Goal: Task Accomplishment & Management: Manage account settings

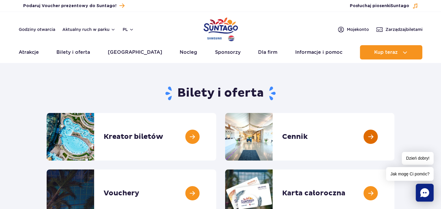
click at [394, 137] on link at bounding box center [394, 137] width 0 height 48
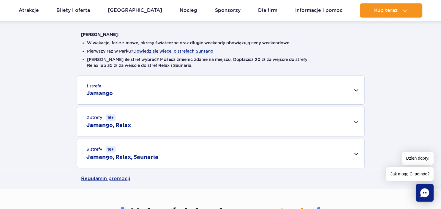
scroll to position [157, 0]
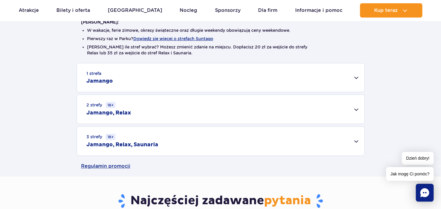
click at [353, 78] on div "1 strefa Jamango" at bounding box center [220, 77] width 287 height 29
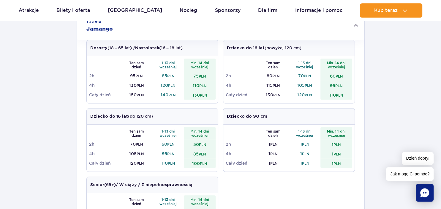
scroll to position [219, 0]
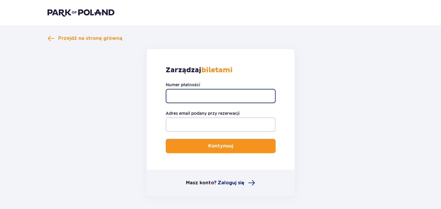
click at [200, 98] on input "Numer płatności" at bounding box center [221, 96] width 110 height 14
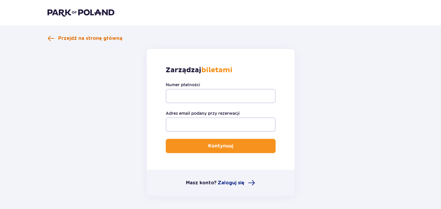
click at [86, 39] on span "Przejdź na stronę główną" at bounding box center [90, 38] width 64 height 7
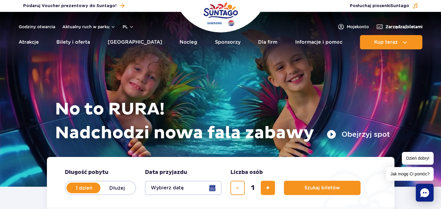
click at [410, 26] on span "Zarządzaj biletami" at bounding box center [403, 27] width 37 height 6
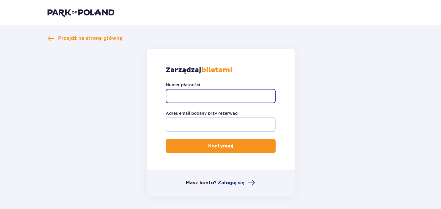
drag, startPoint x: 198, startPoint y: 96, endPoint x: 200, endPoint y: 86, distance: 10.9
click at [198, 97] on input "Numer płatności" at bounding box center [221, 96] width 110 height 14
type input "p24-E3Y-D4A-U7Y"
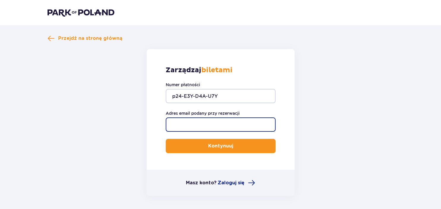
click at [238, 121] on input "Adres email podany przy rezerwacji" at bounding box center [221, 124] width 110 height 14
type input "inkasent@dobron.ug.gov.pl"
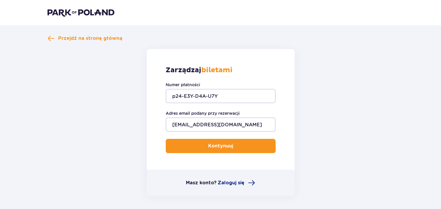
drag, startPoint x: 222, startPoint y: 145, endPoint x: 227, endPoint y: 146, distance: 5.1
click at [222, 146] on p "Kontynuuj" at bounding box center [220, 146] width 25 height 7
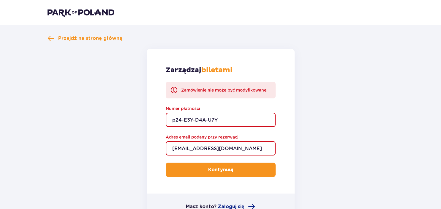
click at [45, 35] on div "Przejdź na stronę główną Zarządzaj biletami Zamówienie nie może być modyfikowan…" at bounding box center [220, 140] width 441 height 230
click at [49, 38] on span at bounding box center [51, 38] width 7 height 7
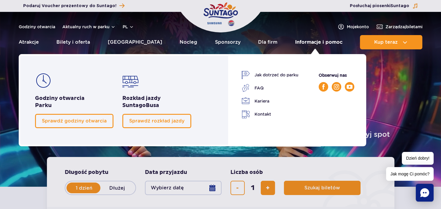
click at [316, 44] on link "Informacje i pomoc" at bounding box center [318, 42] width 47 height 14
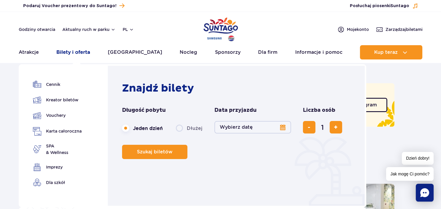
click at [73, 50] on link "Bilety i oferta" at bounding box center [73, 52] width 34 height 14
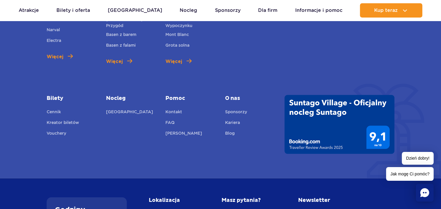
scroll to position [784, 0]
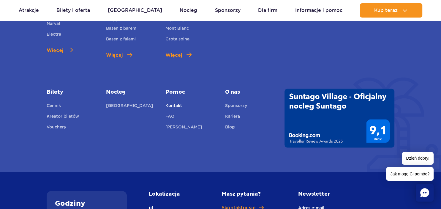
click at [173, 104] on link "Kontakt" at bounding box center [173, 106] width 17 height 8
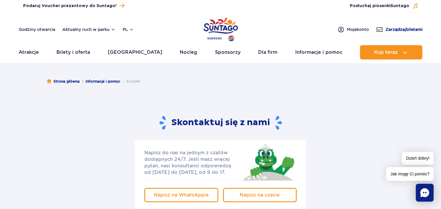
click at [394, 28] on span "Zarządzaj biletami" at bounding box center [403, 29] width 37 height 6
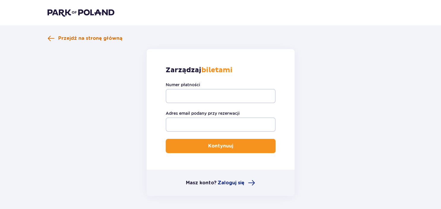
click at [55, 40] on span "Przejdź na stronę główną" at bounding box center [85, 38] width 75 height 7
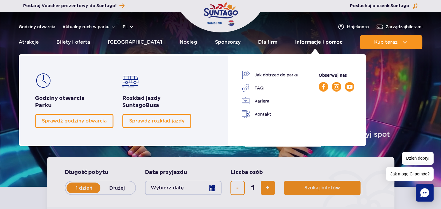
click at [307, 42] on link "Informacje i pomoc" at bounding box center [318, 42] width 47 height 14
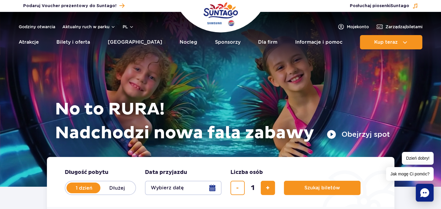
click at [425, 192] on icon "Chat" at bounding box center [424, 192] width 9 height 9
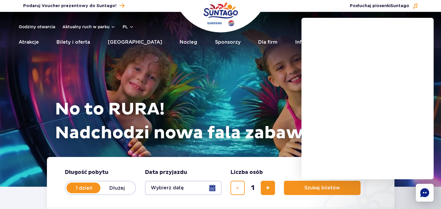
click at [288, 63] on div "No to RURA! Nadchodzi nowa fala zabawy Obejrzyj spot" at bounding box center [220, 92] width 338 height 130
click at [251, 98] on div "No to RURA! Nadchodzi nowa fala zabawy Obejrzyj spot" at bounding box center [220, 92] width 338 height 130
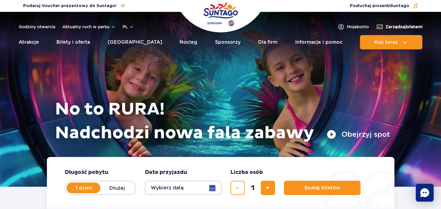
click at [382, 28] on link "Zarządzaj biletami" at bounding box center [399, 26] width 47 height 7
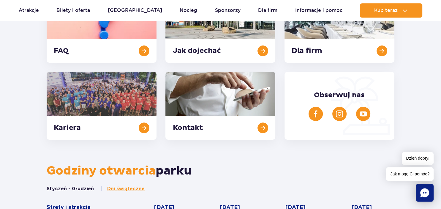
scroll to position [188, 0]
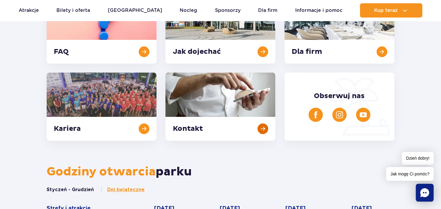
click at [262, 127] on link at bounding box center [220, 106] width 110 height 68
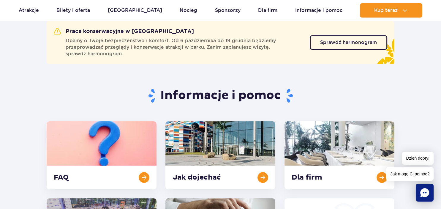
scroll to position [0, 0]
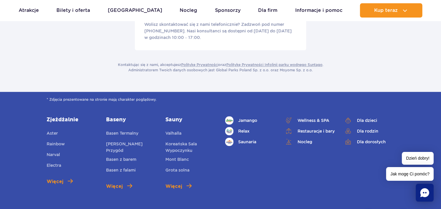
scroll to position [63, 0]
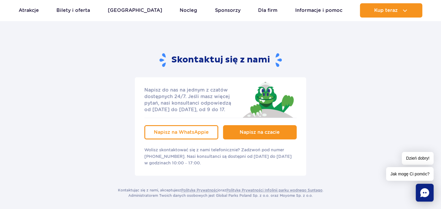
click at [248, 135] on link "Napisz na czacie" at bounding box center [260, 132] width 74 height 14
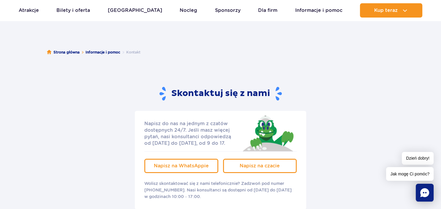
scroll to position [0, 0]
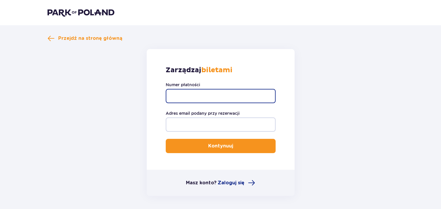
click at [197, 94] on input "Numer płatności" at bounding box center [221, 96] width 110 height 14
click at [208, 93] on input "p24-3Y-D4A_u7Y" at bounding box center [221, 96] width 110 height 14
click at [184, 96] on input "p24-3Y-D4A_U7Y" at bounding box center [221, 96] width 110 height 14
type input "p24-E3Y-D4A_U7Y"
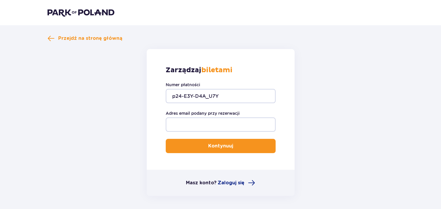
click at [224, 144] on p "Kontynuuj" at bounding box center [220, 146] width 25 height 7
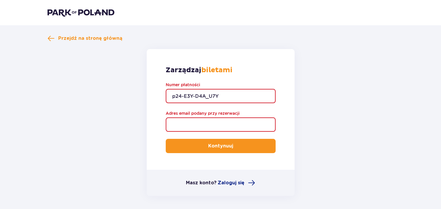
click at [194, 124] on input "Adres email podany przy rezerwacji" at bounding box center [221, 124] width 110 height 14
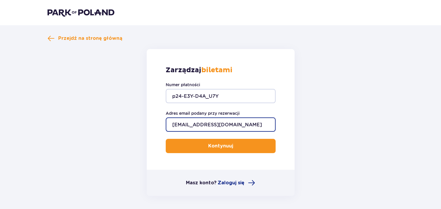
type input "inkasent@dobron.ug.gov.pl"
click at [213, 143] on p "Kontynuuj" at bounding box center [220, 146] width 25 height 7
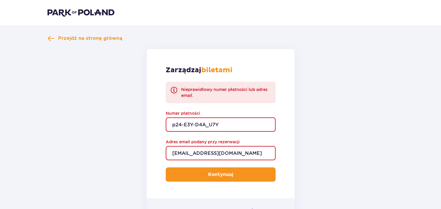
click at [220, 176] on p "Kontynuuj" at bounding box center [220, 174] width 25 height 7
click at [224, 178] on button "Kontynuuj" at bounding box center [221, 174] width 110 height 14
click at [47, 38] on div "Przejdź na stronę główną Zarządzaj biletami Nieprawidłowy numer płatności lub a…" at bounding box center [220, 142] width 441 height 235
click at [51, 37] on span at bounding box center [51, 38] width 7 height 7
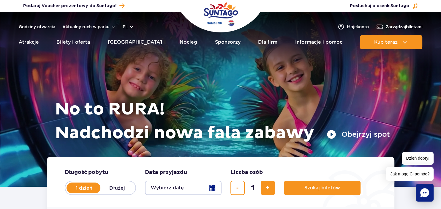
click at [391, 27] on span "Zarządzaj biletami" at bounding box center [403, 27] width 37 height 6
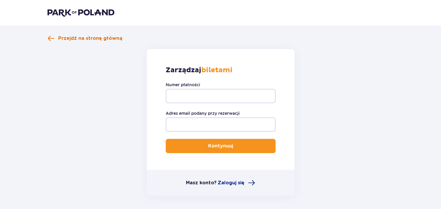
click at [51, 36] on span at bounding box center [51, 38] width 7 height 7
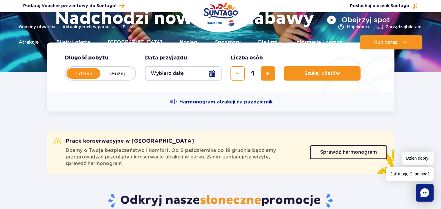
scroll to position [125, 0]
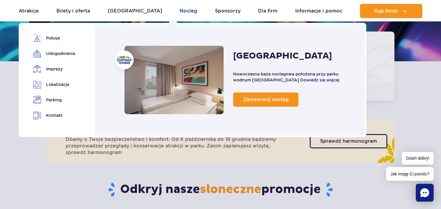
click at [180, 10] on link "Nocleg" at bounding box center [189, 11] width 18 height 14
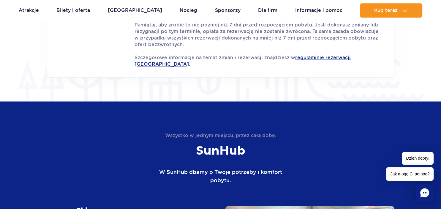
scroll to position [846, 0]
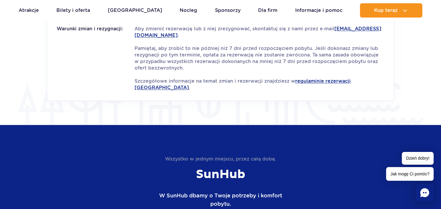
click at [343, 70] on p "Aby zmienić rezerwację lub z niej zrezygnować, skontaktuj się z nami przez e‑ma…" at bounding box center [259, 58] width 250 height 65
click at [338, 78] on link "regulaminie rezerwacji [GEOGRAPHIC_DATA]" at bounding box center [242, 84] width 216 height 12
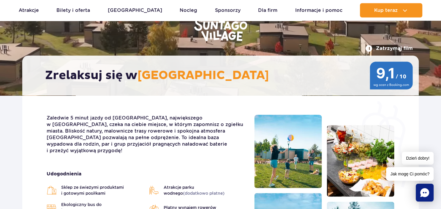
scroll to position [63, 0]
